Goal: Transaction & Acquisition: Purchase product/service

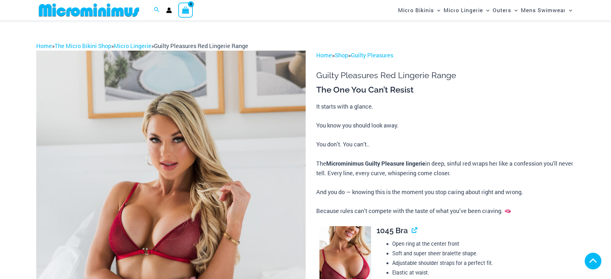
scroll to position [155, 0]
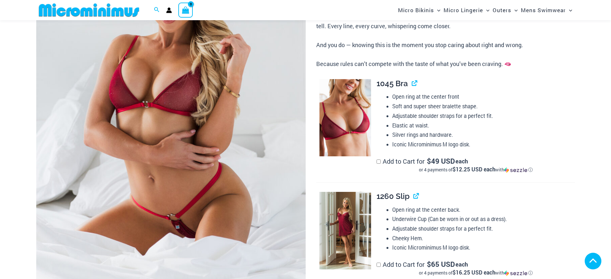
click at [200, 179] on img at bounding box center [170, 105] width 269 height 404
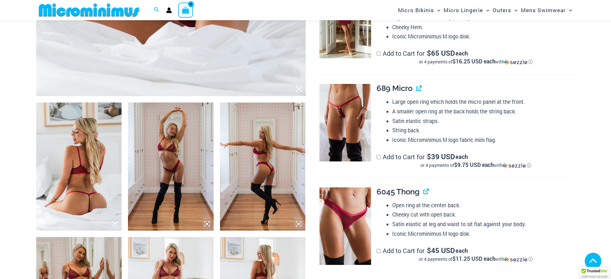
click at [116, 225] on icon at bounding box center [115, 224] width 6 height 6
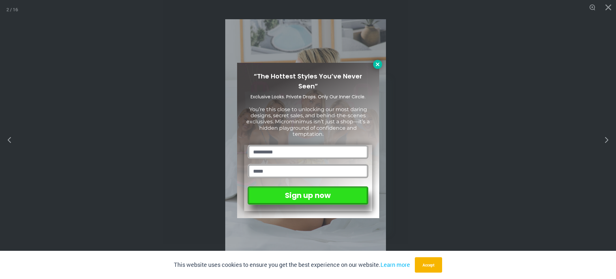
click at [376, 65] on icon at bounding box center [377, 65] width 4 height 4
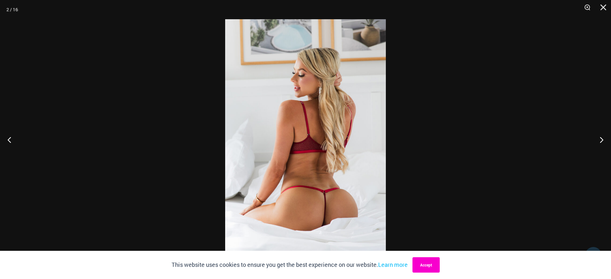
click at [433, 263] on button "Accept" at bounding box center [425, 264] width 27 height 15
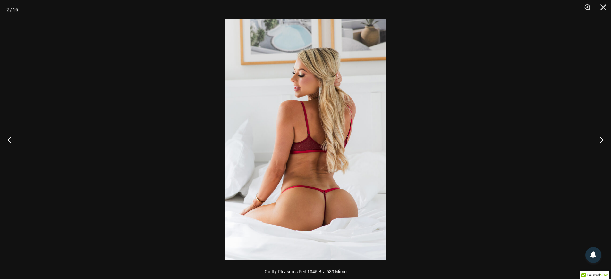
click at [321, 205] on img at bounding box center [305, 139] width 161 height 241
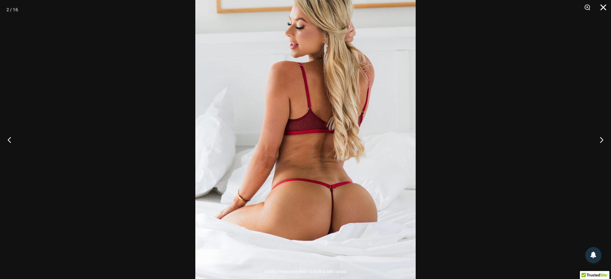
click at [603, 6] on button "Close" at bounding box center [601, 9] width 16 height 19
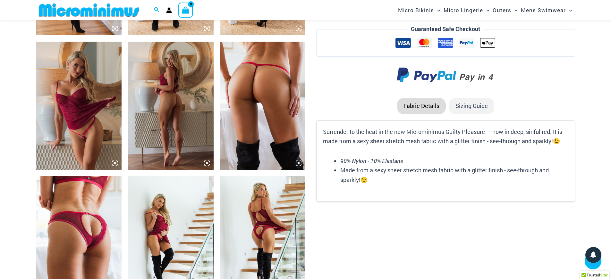
scroll to position [700, 0]
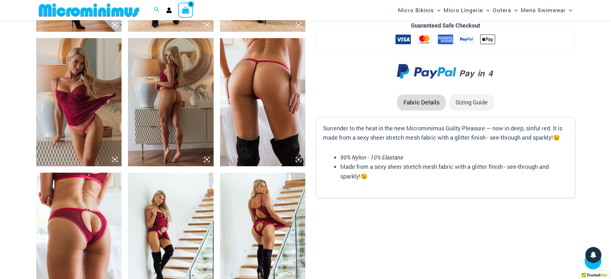
click at [298, 159] on icon at bounding box center [299, 160] width 2 height 2
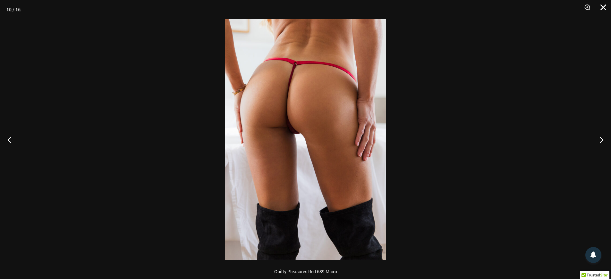
click at [602, 6] on button "Close" at bounding box center [601, 9] width 16 height 19
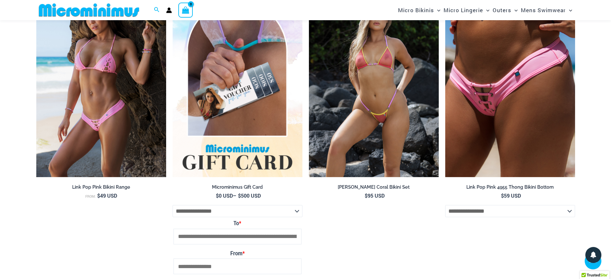
scroll to position [1442, 0]
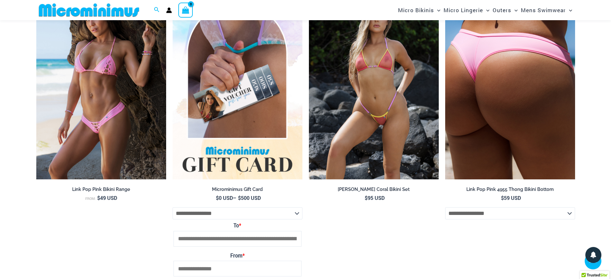
click at [462, 102] on img at bounding box center [510, 82] width 130 height 195
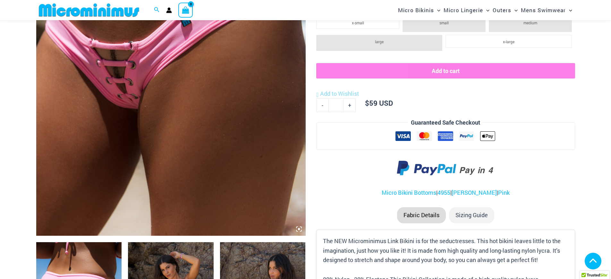
scroll to position [226, 0]
click at [299, 229] on icon at bounding box center [299, 229] width 6 height 6
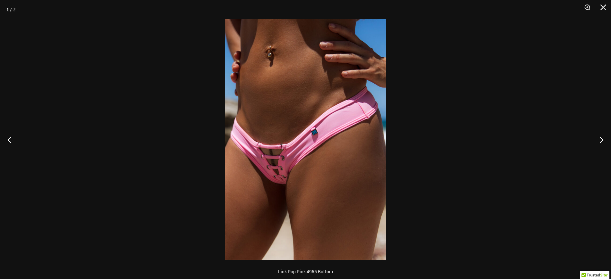
click at [280, 154] on img at bounding box center [305, 139] width 161 height 241
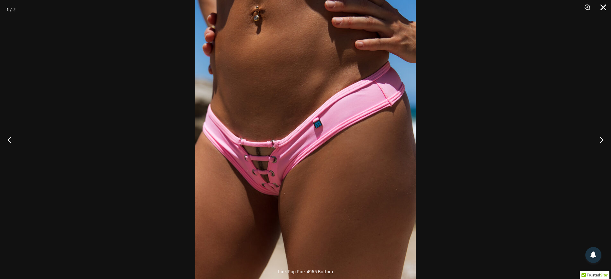
click at [601, 6] on button "Close" at bounding box center [601, 9] width 16 height 19
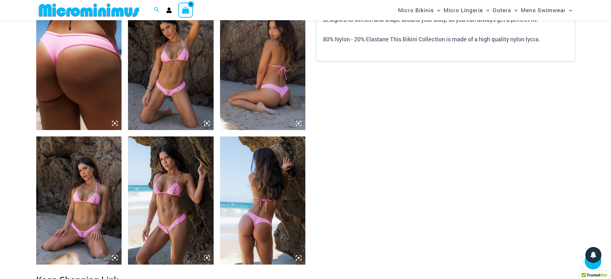
scroll to position [468, 0]
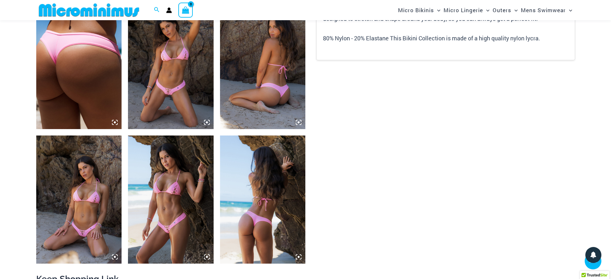
click at [205, 123] on icon at bounding box center [207, 123] width 6 height 6
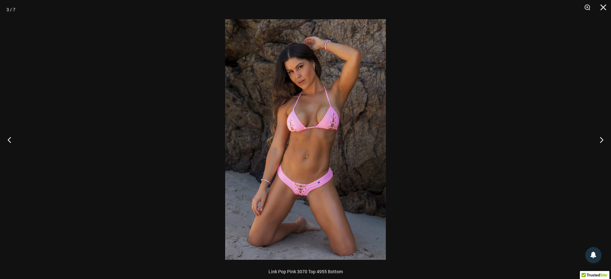
click at [304, 188] on img at bounding box center [305, 139] width 161 height 241
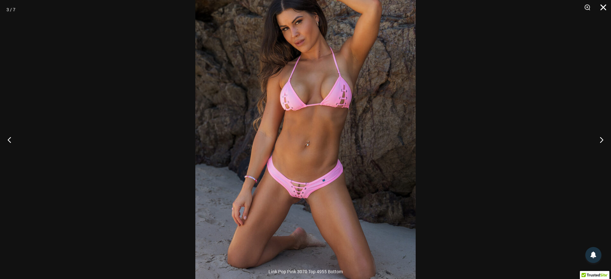
click at [603, 7] on button "Close" at bounding box center [601, 9] width 16 height 19
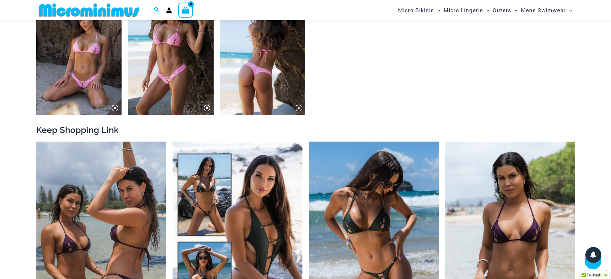
scroll to position [607, 0]
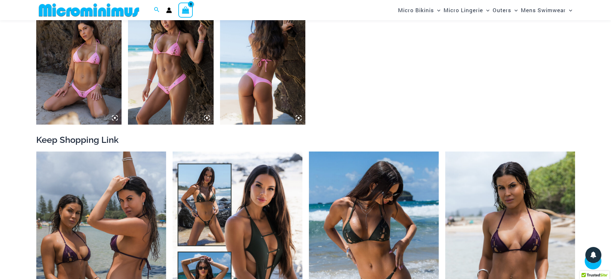
click at [301, 117] on icon at bounding box center [299, 118] width 6 height 6
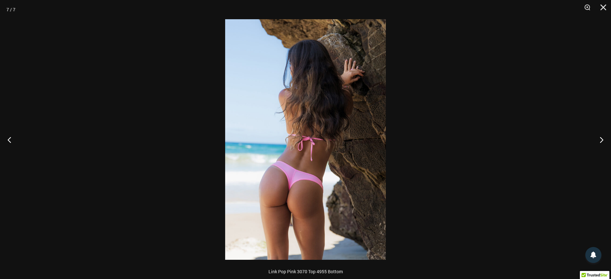
click at [285, 182] on img at bounding box center [305, 139] width 161 height 241
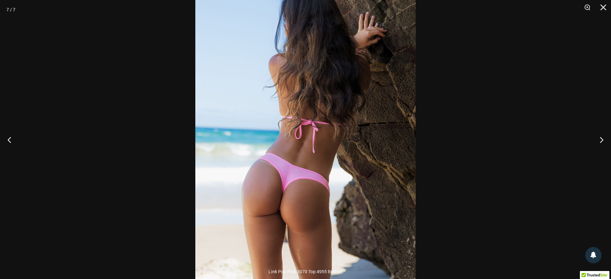
click at [465, 152] on div at bounding box center [305, 139] width 611 height 279
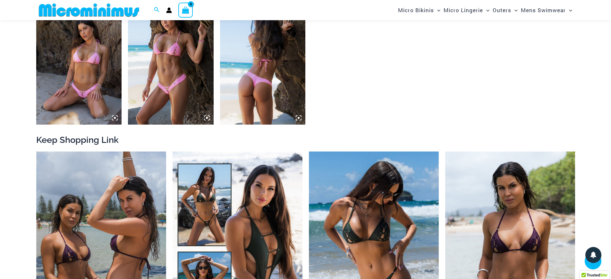
click at [123, 9] on img at bounding box center [88, 10] width 105 height 14
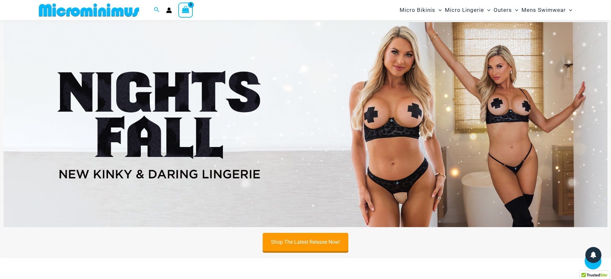
scroll to position [246, 0]
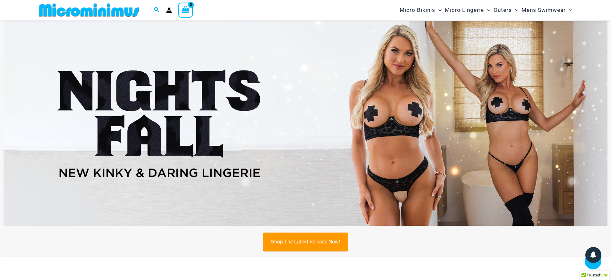
click at [313, 239] on link "Shop The Latest Release Now!" at bounding box center [306, 242] width 86 height 18
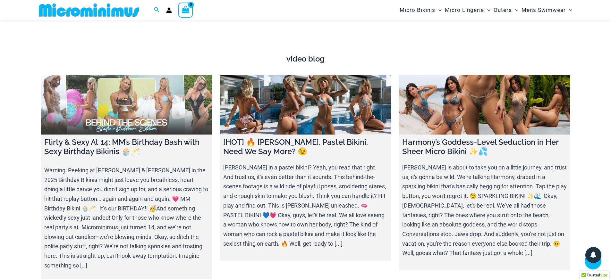
scroll to position [2438, 0]
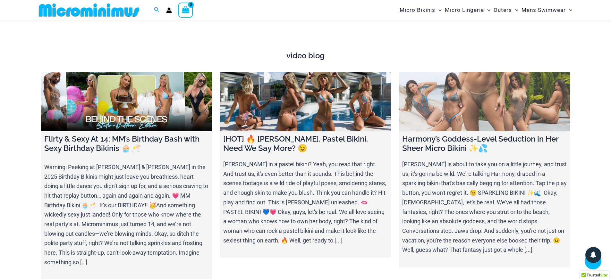
click at [433, 138] on h4 "Harmony’s Goddess-Level Seduction in Her Sheer Micro Bikini ✨💦" at bounding box center [484, 144] width 164 height 19
click at [451, 113] on link at bounding box center [484, 102] width 171 height 60
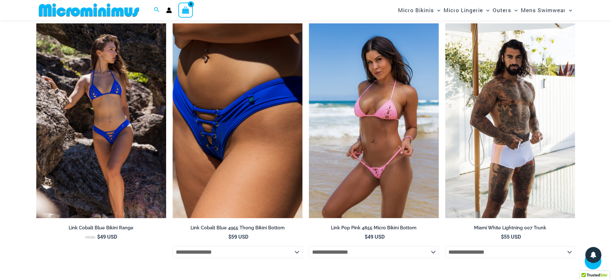
scroll to position [1145, 0]
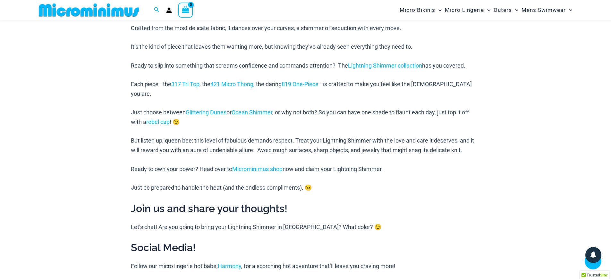
scroll to position [621, 0]
click at [402, 66] on link "Lightning Shimmer collection" at bounding box center [385, 65] width 74 height 7
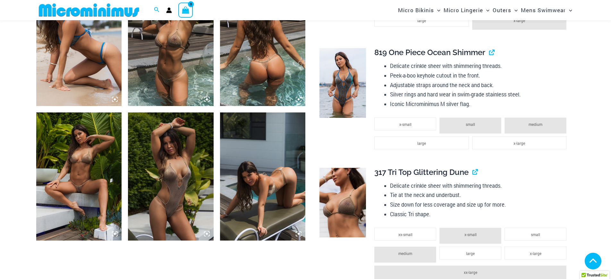
scroll to position [642, 0]
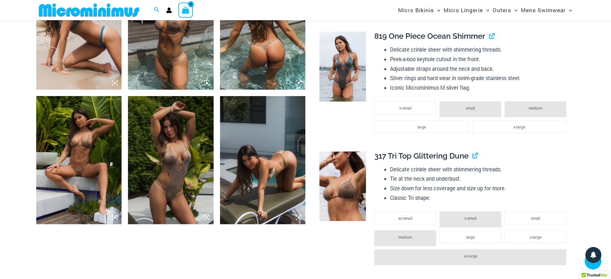
click at [78, 162] on img at bounding box center [79, 160] width 86 height 128
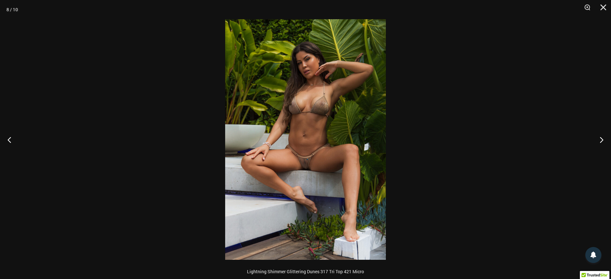
click at [308, 164] on img at bounding box center [305, 139] width 161 height 241
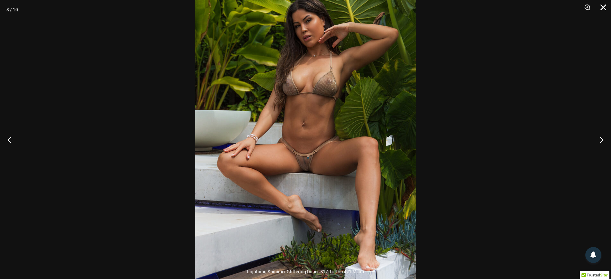
click at [605, 7] on button "Close" at bounding box center [601, 9] width 16 height 19
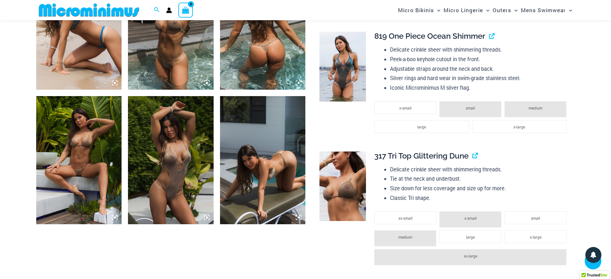
click at [280, 150] on img at bounding box center [263, 160] width 86 height 128
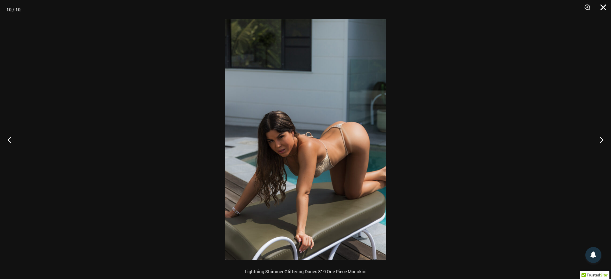
click at [599, 6] on button "Close" at bounding box center [601, 9] width 16 height 19
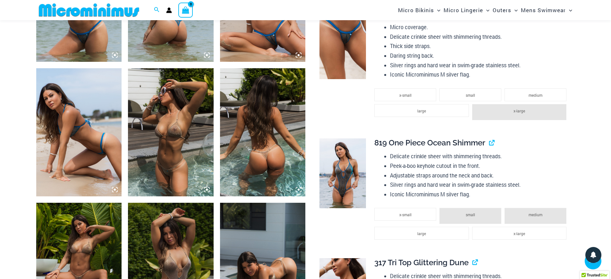
scroll to position [537, 0]
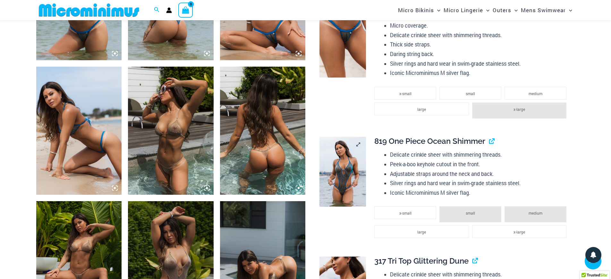
click at [340, 181] on img at bounding box center [342, 172] width 46 height 70
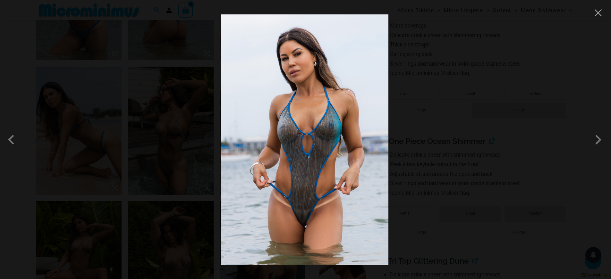
click at [466, 87] on div at bounding box center [305, 139] width 611 height 279
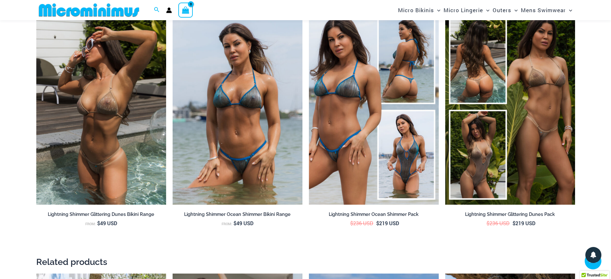
scroll to position [1667, 0]
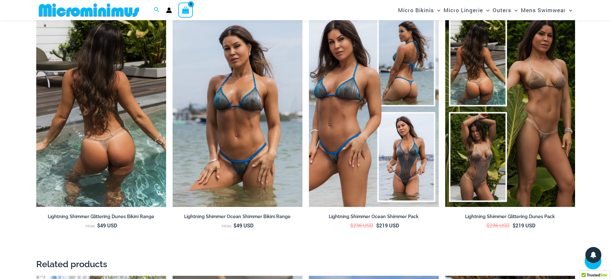
click at [83, 159] on img at bounding box center [101, 109] width 130 height 195
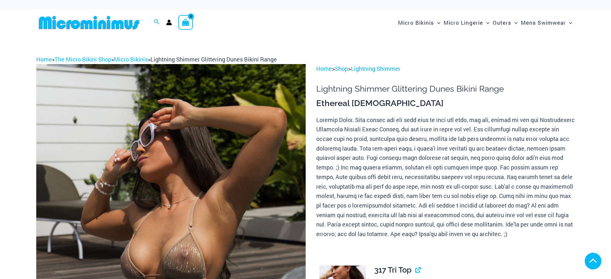
scroll to position [194, 0]
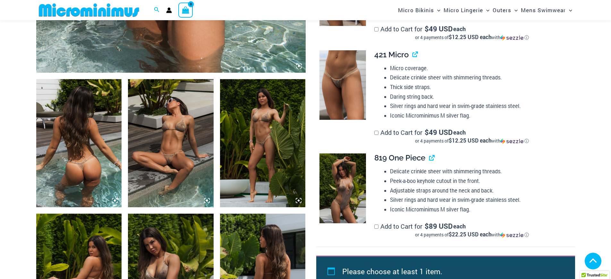
click at [207, 202] on icon at bounding box center [207, 201] width 6 height 6
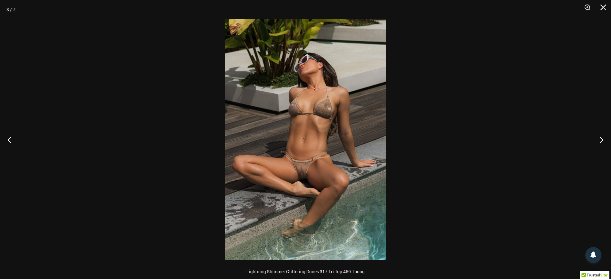
click at [299, 168] on img at bounding box center [305, 139] width 161 height 241
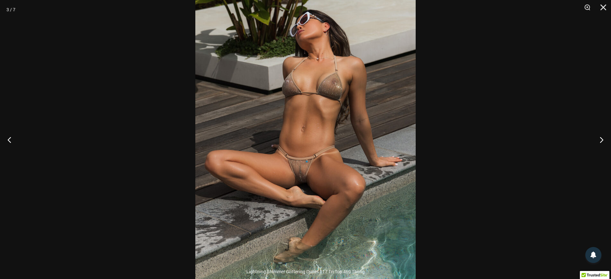
click at [130, 158] on div at bounding box center [305, 139] width 611 height 279
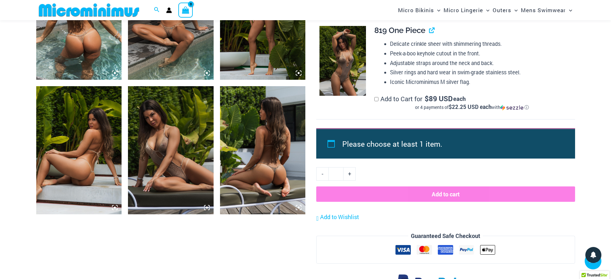
scroll to position [573, 0]
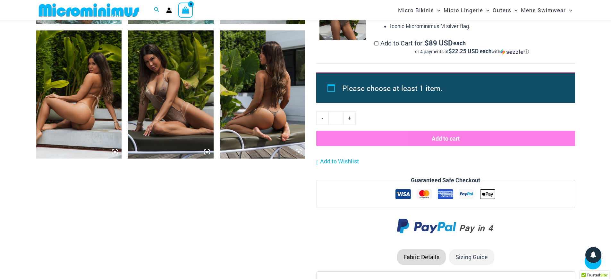
click at [82, 126] on img at bounding box center [79, 94] width 86 height 128
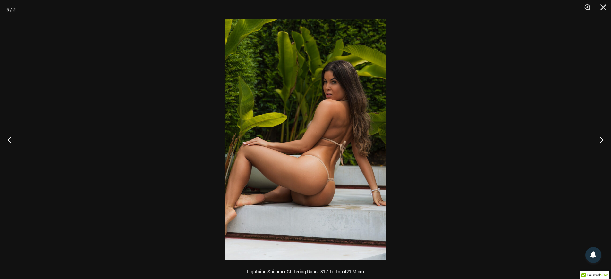
click at [306, 190] on img at bounding box center [305, 139] width 161 height 241
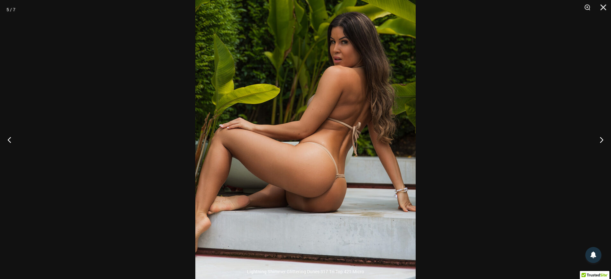
click at [137, 157] on div at bounding box center [305, 139] width 611 height 279
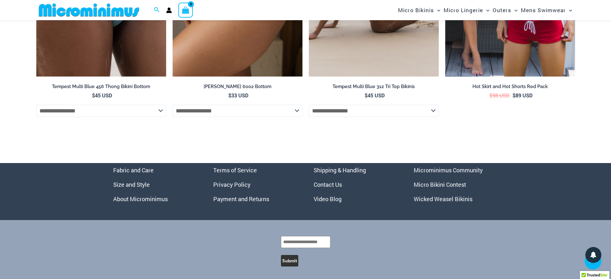
scroll to position [2449, 0]
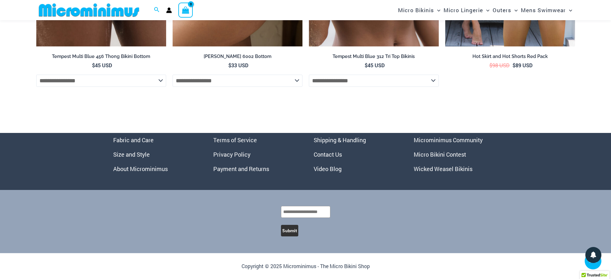
click at [110, 10] on img at bounding box center [88, 10] width 105 height 14
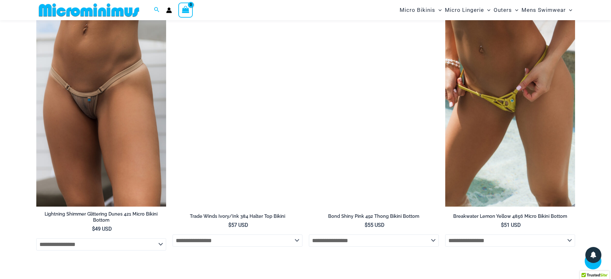
scroll to position [2181, 0]
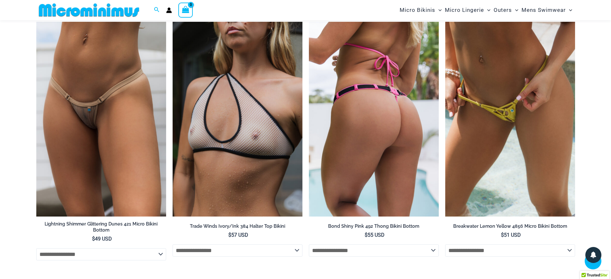
click at [353, 156] on img at bounding box center [374, 119] width 130 height 195
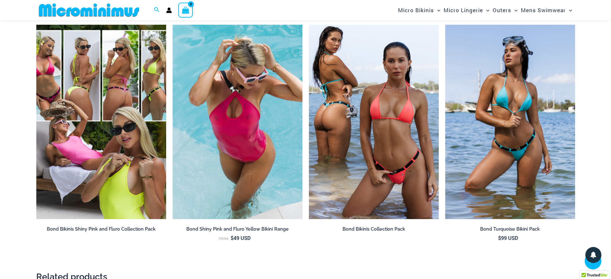
scroll to position [977, 0]
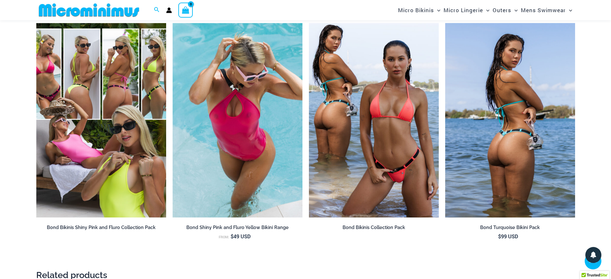
click at [493, 167] on img at bounding box center [510, 120] width 130 height 195
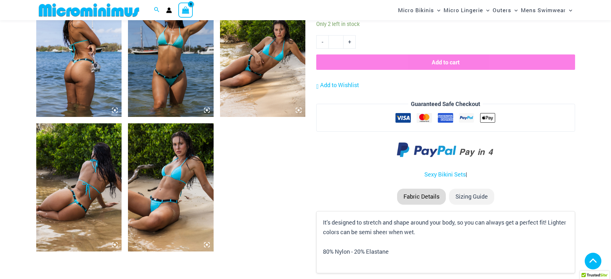
scroll to position [480, 0]
click at [65, 197] on img at bounding box center [79, 187] width 86 height 128
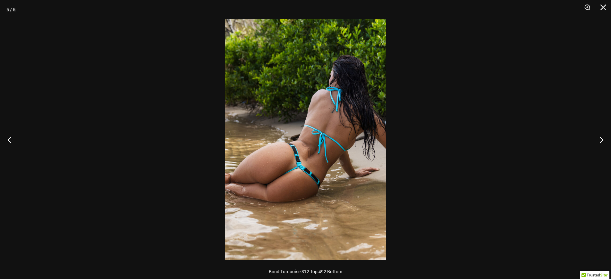
click at [290, 178] on img at bounding box center [305, 139] width 161 height 241
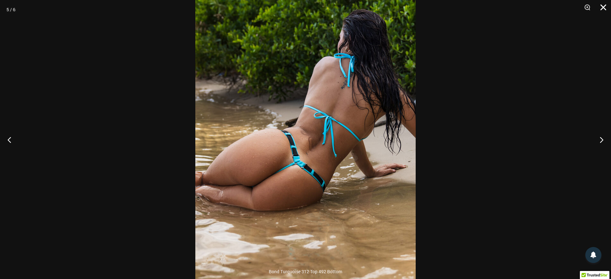
click at [604, 7] on button "Close" at bounding box center [601, 9] width 16 height 19
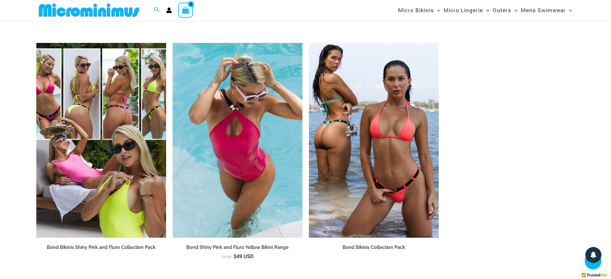
scroll to position [982, 0]
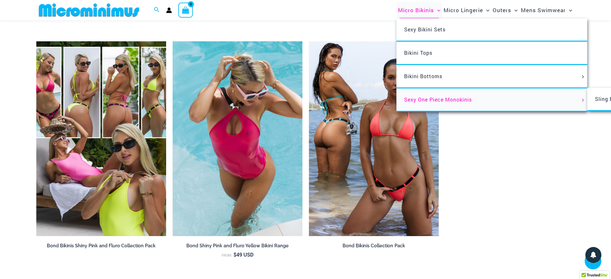
click at [423, 99] on span "Sexy One Piece Monokinis" at bounding box center [438, 99] width 68 height 7
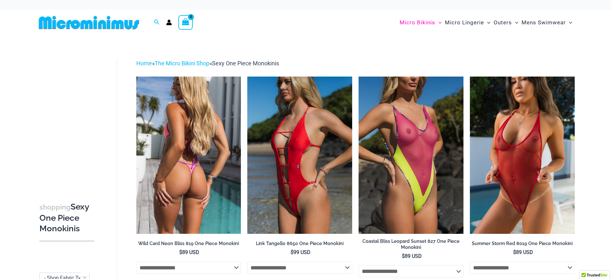
click at [214, 132] on img at bounding box center [188, 155] width 105 height 157
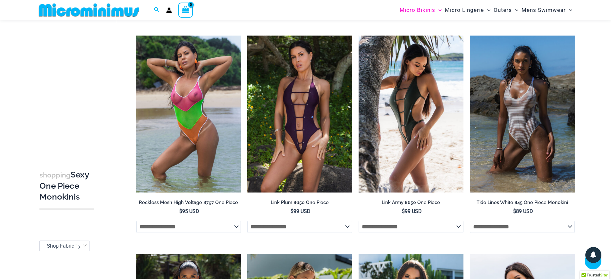
scroll to position [702, 0]
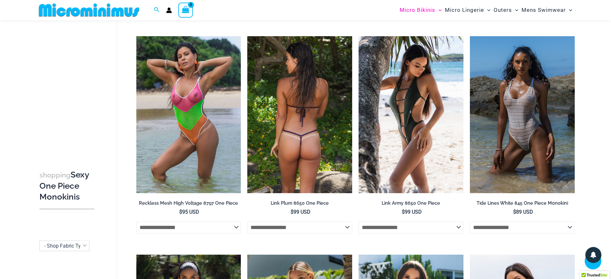
click at [303, 166] on img at bounding box center [299, 114] width 105 height 157
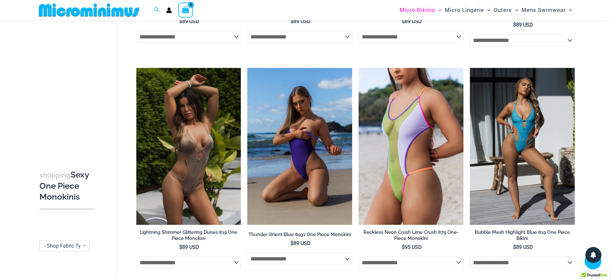
scroll to position [1112, 0]
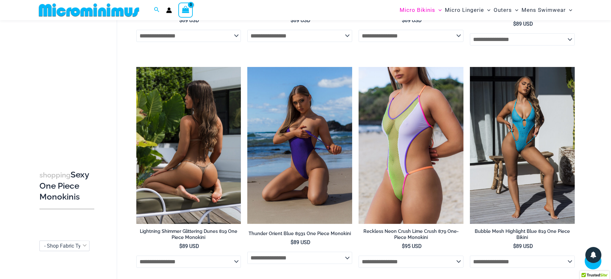
click at [206, 200] on img at bounding box center [188, 145] width 105 height 157
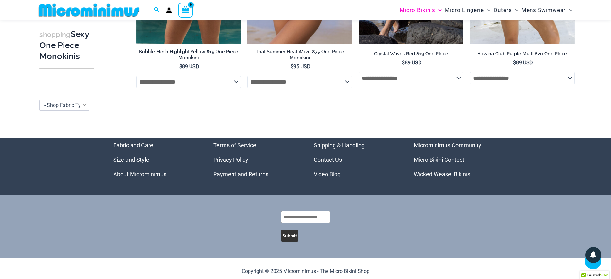
scroll to position [1520, 0]
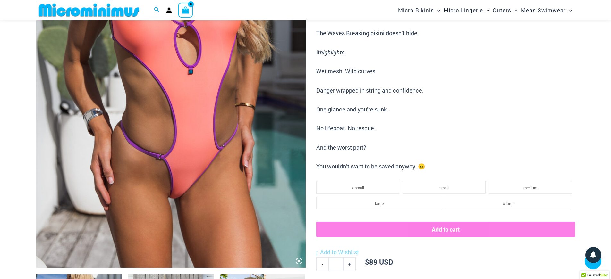
scroll to position [196, 0]
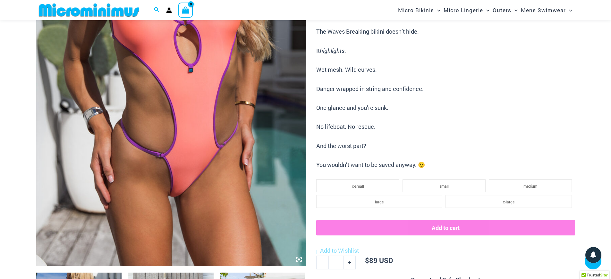
click at [299, 261] on icon at bounding box center [299, 260] width 6 height 6
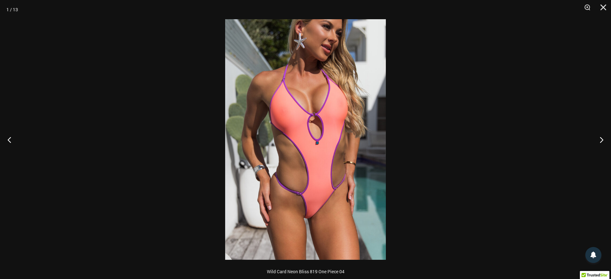
click at [326, 183] on img at bounding box center [305, 139] width 161 height 241
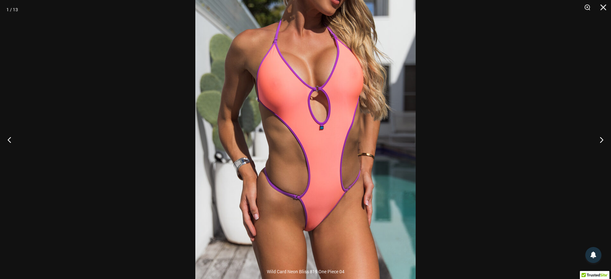
click at [326, 183] on img at bounding box center [305, 123] width 220 height 330
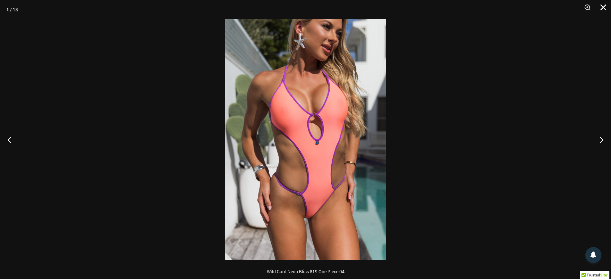
click at [603, 5] on button "Close" at bounding box center [601, 9] width 16 height 19
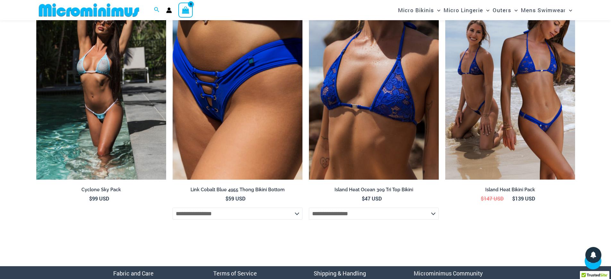
scroll to position [2364, 0]
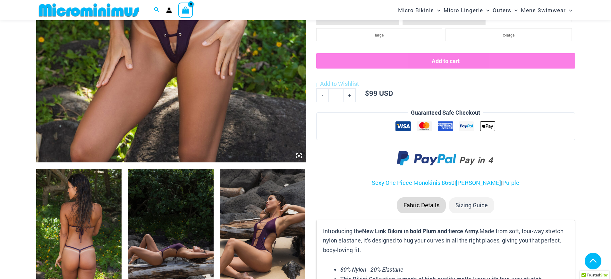
scroll to position [300, 0]
click at [298, 156] on icon at bounding box center [299, 156] width 2 height 2
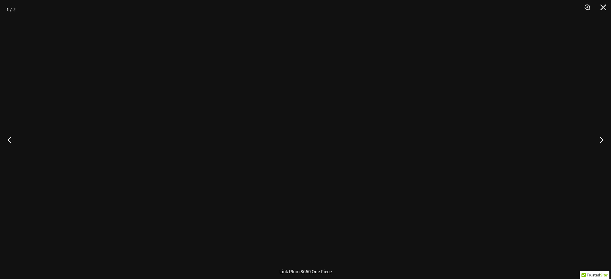
click at [300, 152] on img at bounding box center [305, 139] width 161 height 241
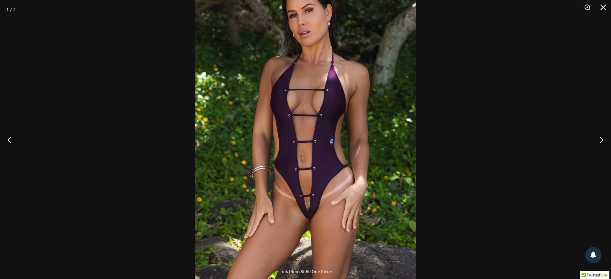
click at [122, 60] on div at bounding box center [305, 139] width 611 height 279
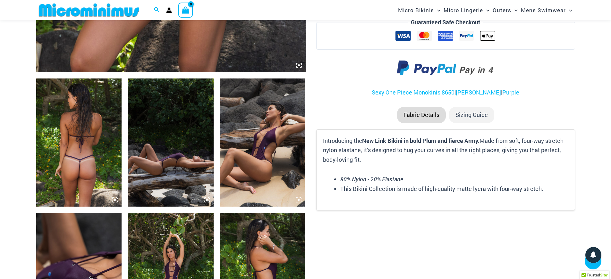
scroll to position [390, 0]
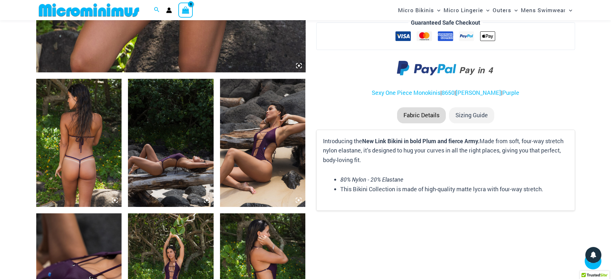
click at [91, 147] on img at bounding box center [79, 143] width 86 height 128
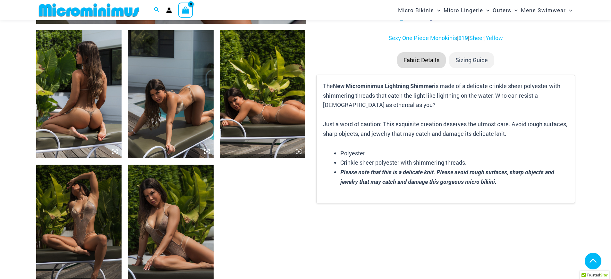
scroll to position [439, 0]
click at [280, 122] on img at bounding box center [263, 94] width 86 height 128
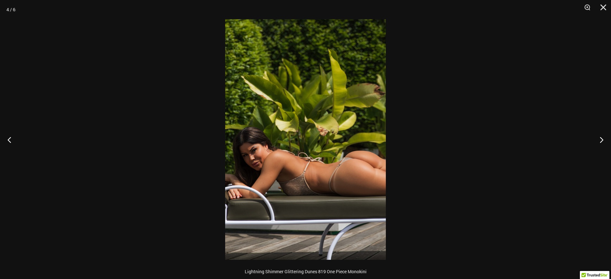
click at [352, 163] on img at bounding box center [305, 139] width 161 height 241
